Goal: Transaction & Acquisition: Subscribe to service/newsletter

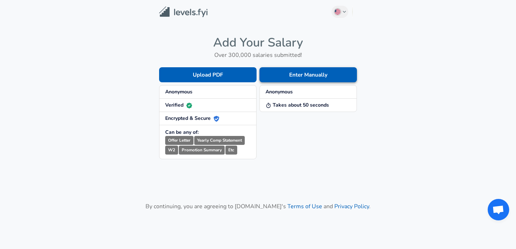
click at [277, 76] on button "Enter Manually" at bounding box center [307, 74] width 97 height 15
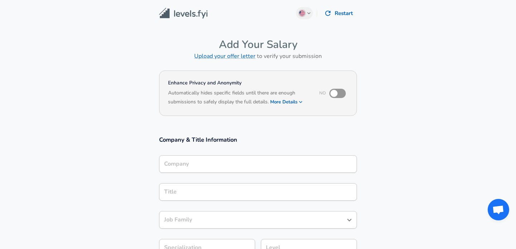
click at [217, 158] on div "Company" at bounding box center [258, 164] width 198 height 18
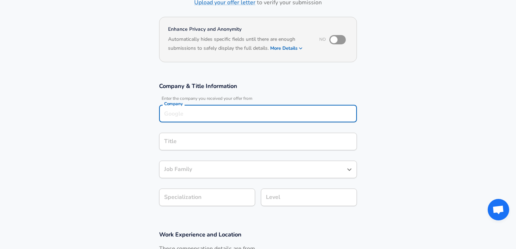
scroll to position [61, 0]
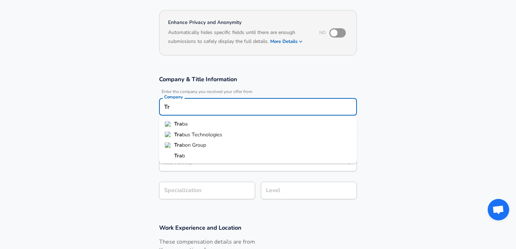
type input "T"
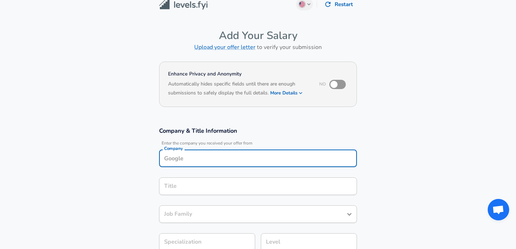
scroll to position [0, 0]
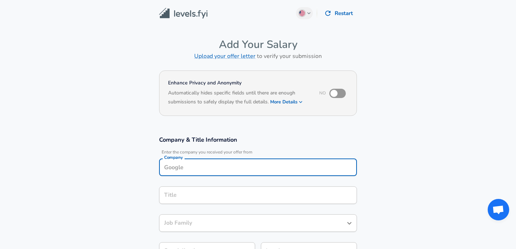
scroll to position [300, 0]
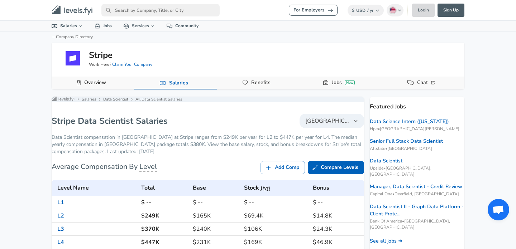
click at [428, 9] on link "Login" at bounding box center [423, 10] width 23 height 13
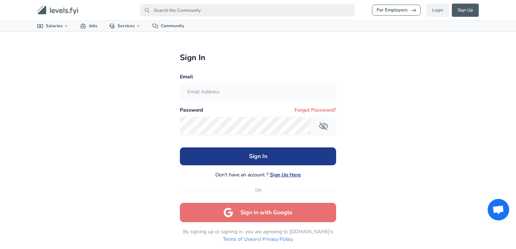
click at [270, 96] on input "text" at bounding box center [257, 92] width 155 height 18
type input "[EMAIL_ADDRESS][DOMAIN_NAME]"
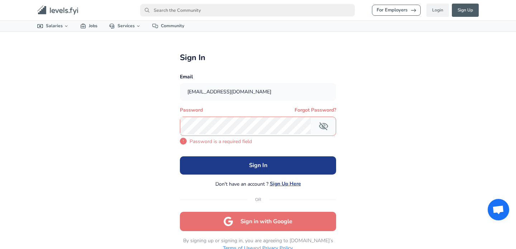
click at [270, 209] on div "Sign In Don't have an account ? Sign Up Here OR Sign in with Google" at bounding box center [258, 194] width 156 height 75
click at [270, 220] on button "Sign in with Google" at bounding box center [258, 221] width 156 height 19
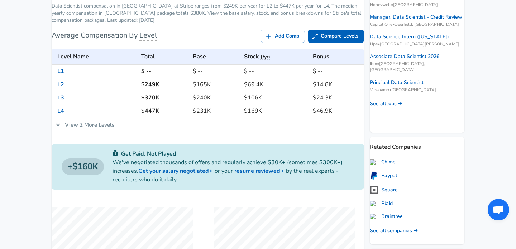
scroll to position [130, 0]
